Goal: Find specific page/section: Find specific page/section

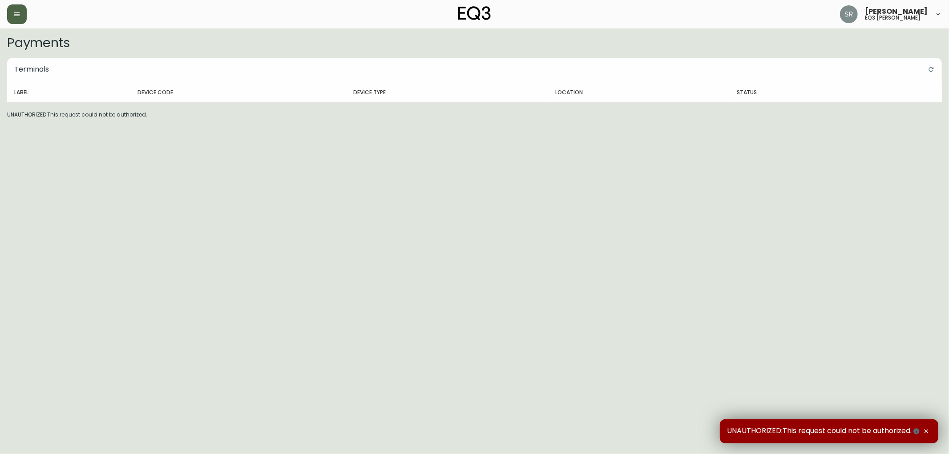
click at [21, 16] on button "button" at bounding box center [17, 14] width 20 height 20
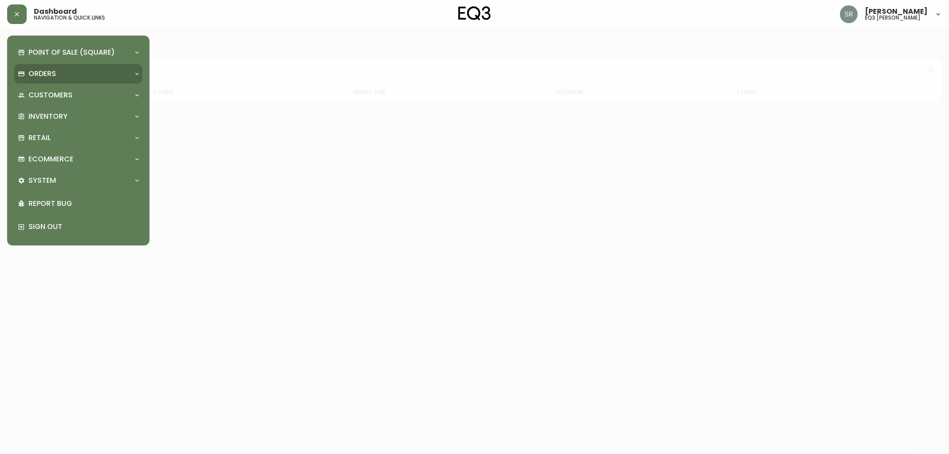
click at [48, 70] on p "Orders" at bounding box center [42, 74] width 28 height 10
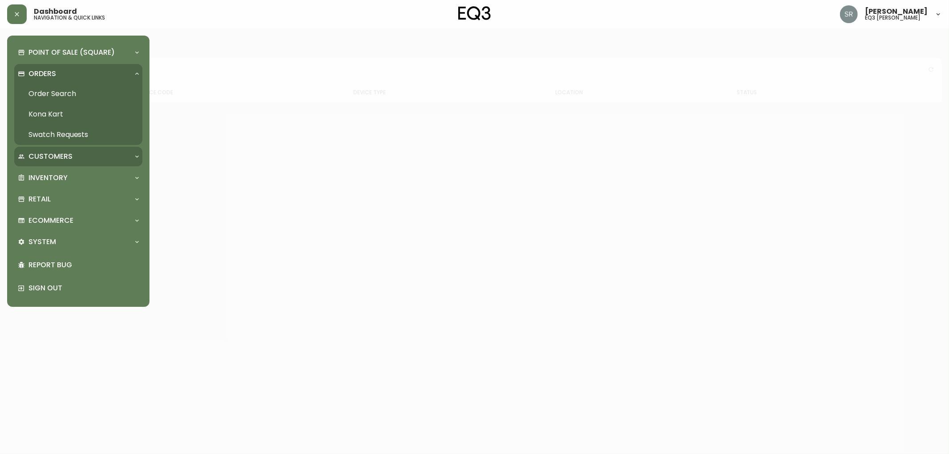
click at [65, 154] on p "Customers" at bounding box center [50, 157] width 44 height 10
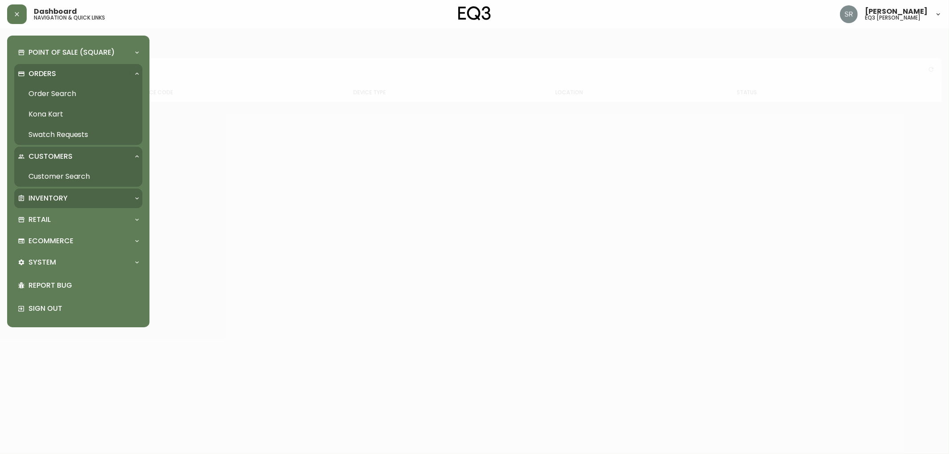
click at [57, 191] on div "Inventory" at bounding box center [78, 199] width 128 height 20
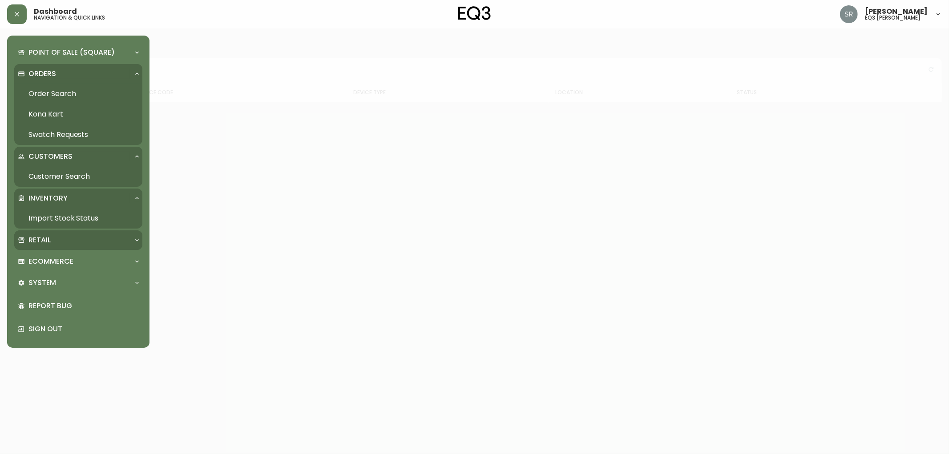
click at [59, 236] on div "Retail" at bounding box center [74, 240] width 112 height 10
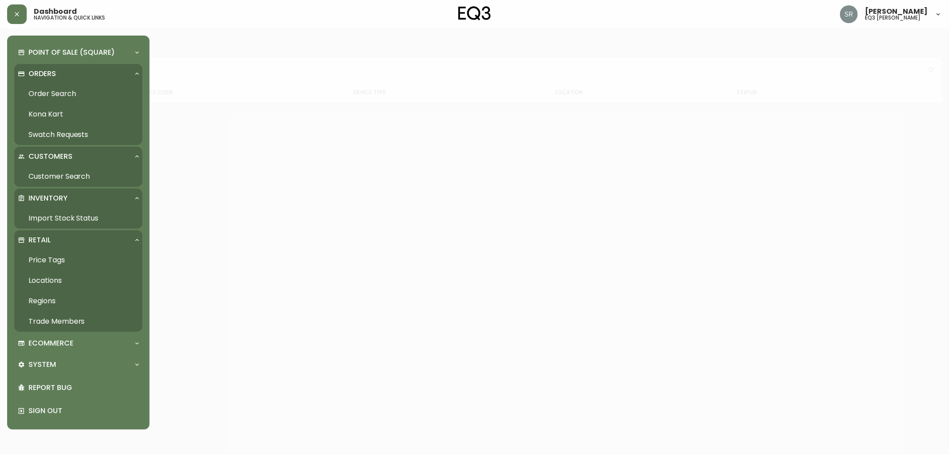
click at [57, 257] on link "Price Tags" at bounding box center [78, 260] width 128 height 20
